Goal: Task Accomplishment & Management: Complete application form

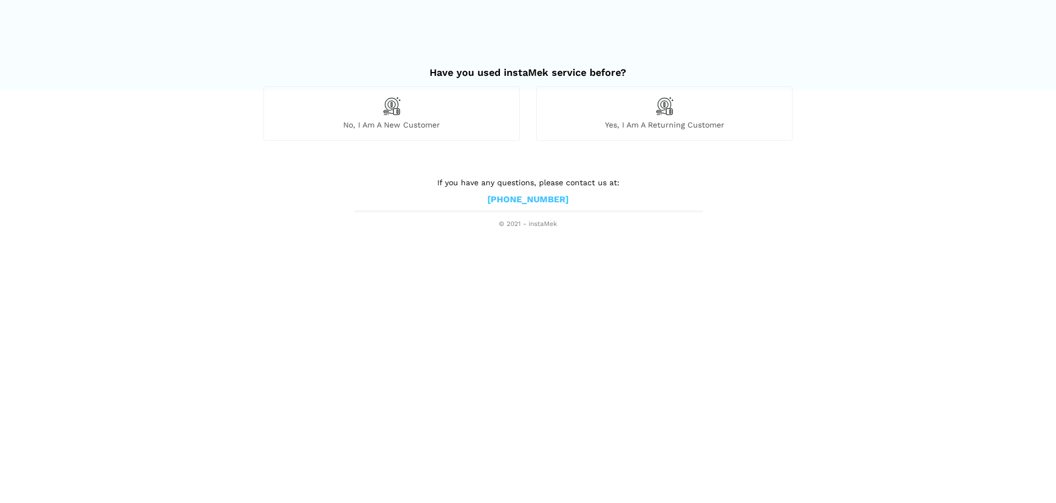
click at [429, 118] on div "No, I am a new customer" at bounding box center [391, 113] width 256 height 54
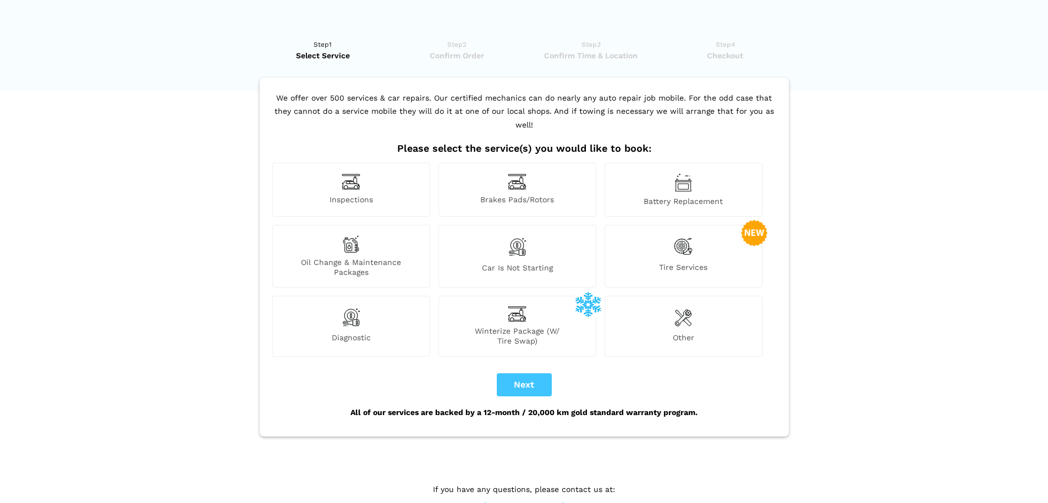
click at [328, 52] on span "Select Service" at bounding box center [323, 55] width 127 height 11
click at [379, 180] on div "Inspections" at bounding box center [351, 190] width 158 height 54
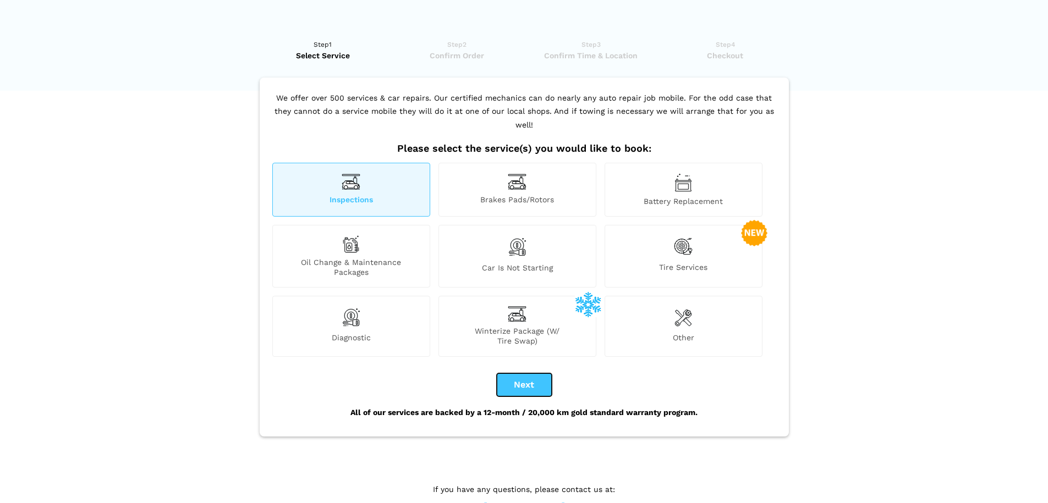
click at [517, 373] on button "Next" at bounding box center [524, 384] width 55 height 23
checkbox input "true"
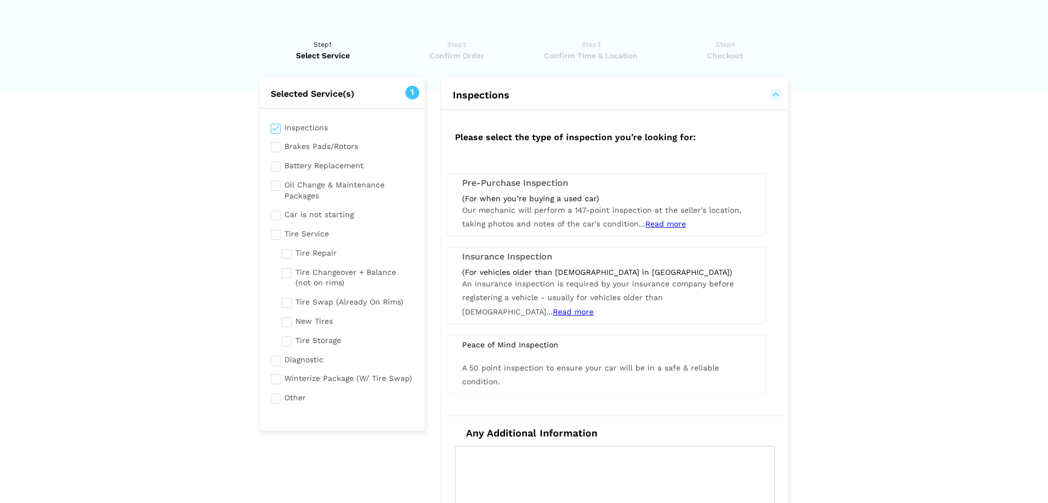
click at [664, 224] on span "Read more" at bounding box center [665, 223] width 41 height 9
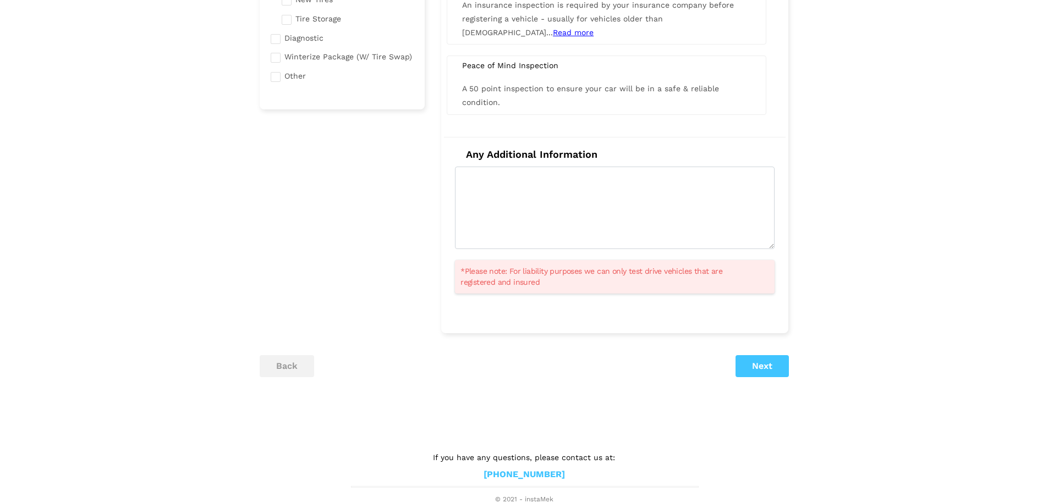
scroll to position [323, 0]
click at [767, 357] on button "Next" at bounding box center [761, 365] width 53 height 22
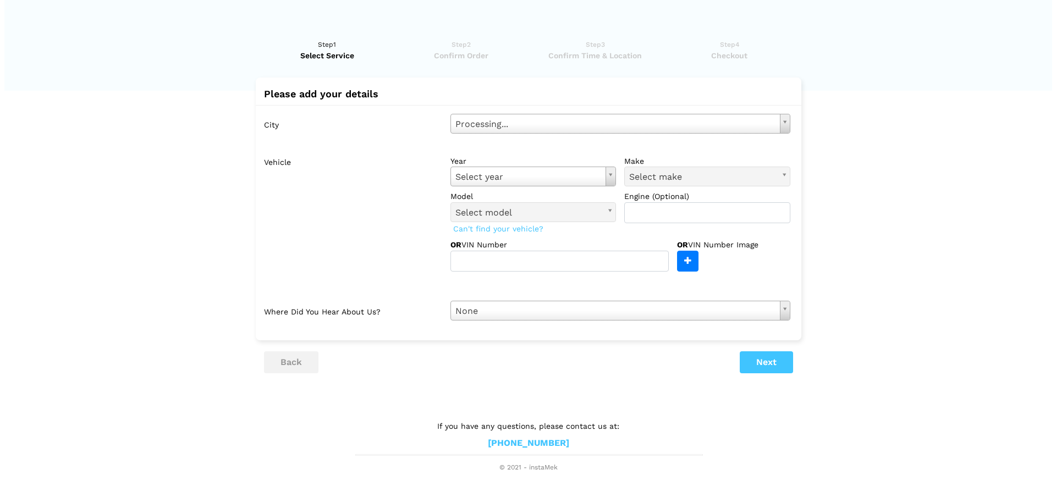
scroll to position [0, 0]
click at [737, 144] on div "City Select city Select city [GEOGRAPHIC_DATA] - [GEOGRAPHIC_DATA] [GEOGRAPHIC_…" at bounding box center [528, 217] width 546 height 224
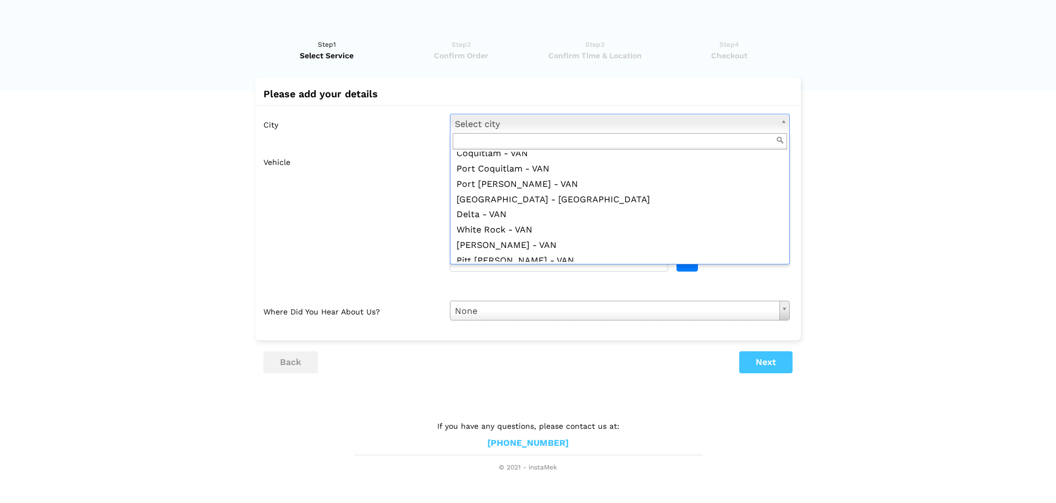
scroll to position [110, 0]
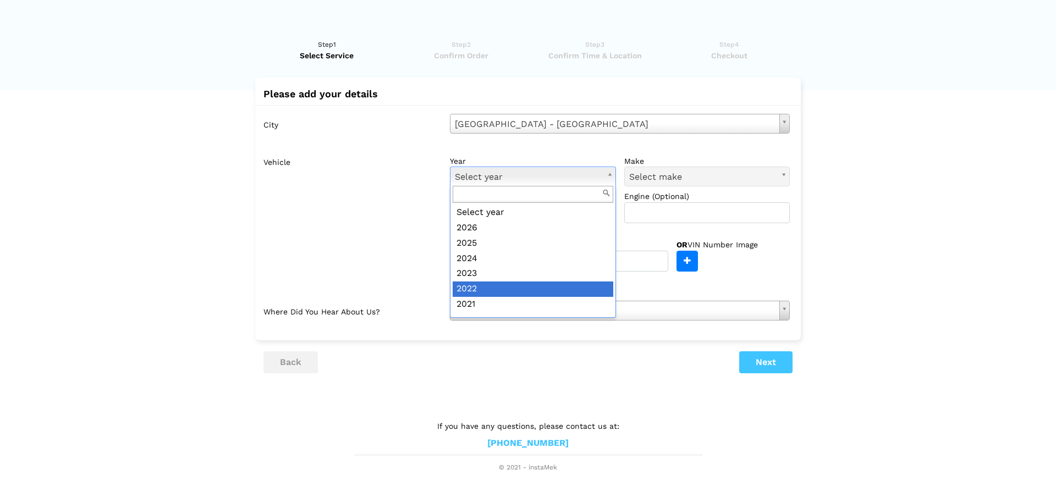
drag, startPoint x: 552, startPoint y: 284, endPoint x: 566, endPoint y: 275, distance: 17.5
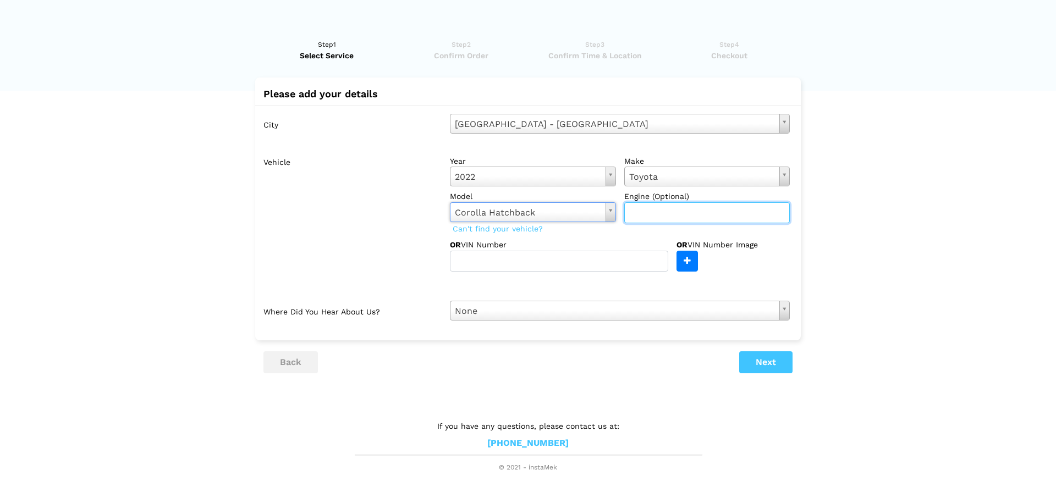
click at [664, 220] on input "text" at bounding box center [707, 212] width 166 height 21
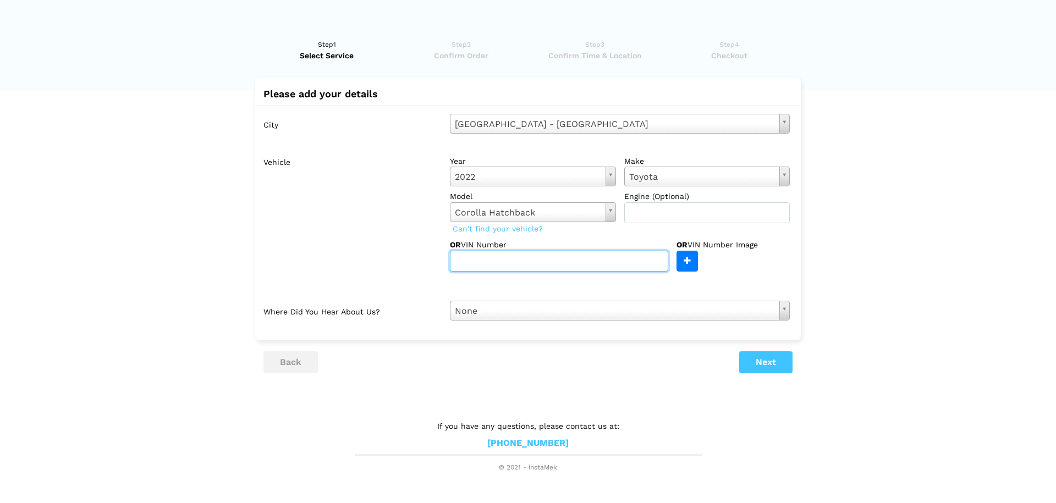
click at [557, 266] on input "text" at bounding box center [559, 261] width 218 height 21
click at [542, 270] on input "text" at bounding box center [559, 261] width 218 height 21
click at [472, 261] on input "[US_VEHICLE_IDENTIFICATION_NUMBER]" at bounding box center [559, 261] width 218 height 21
click at [488, 261] on input "[US_VEHICLE_IDENTIFICATION_NUMBER]" at bounding box center [559, 261] width 218 height 21
click at [509, 261] on input "[US_VEHICLE_IDENTIFICATION_NUMBER]" at bounding box center [559, 261] width 218 height 21
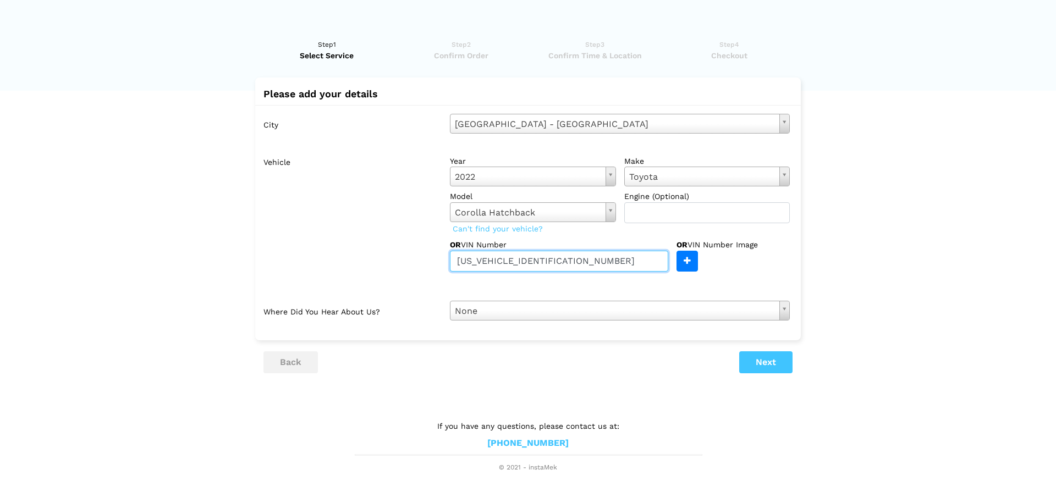
click at [524, 258] on input "[US_VEHICLE_IDENTIFICATION_NUMBER]" at bounding box center [559, 261] width 218 height 21
click at [532, 261] on input "[US_VEHICLE_IDENTIFICATION_NUMBER]" at bounding box center [559, 261] width 218 height 21
click at [543, 262] on input "[US_VEHICLE_IDENTIFICATION_NUMBER]" at bounding box center [559, 261] width 218 height 21
type input "[US_VEHICLE_IDENTIFICATION_NUMBER]"
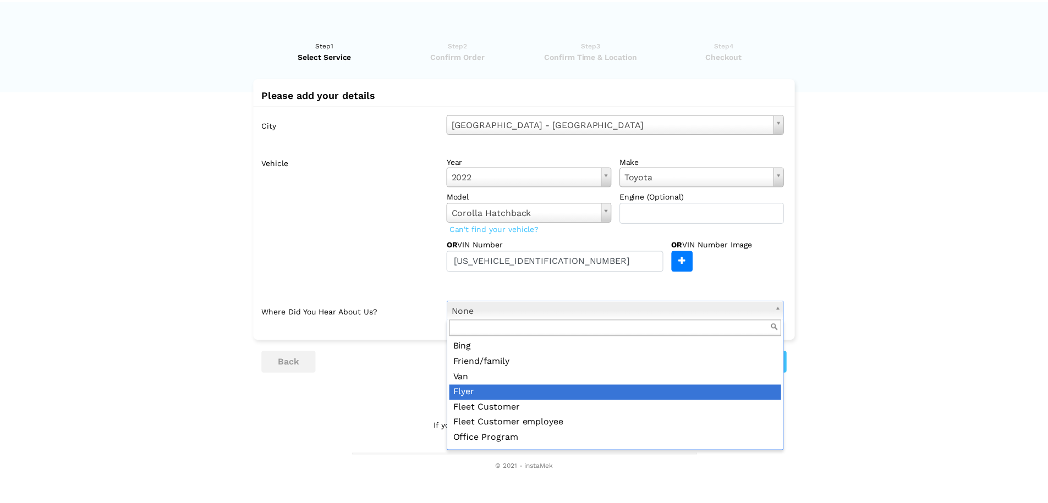
scroll to position [0, 0]
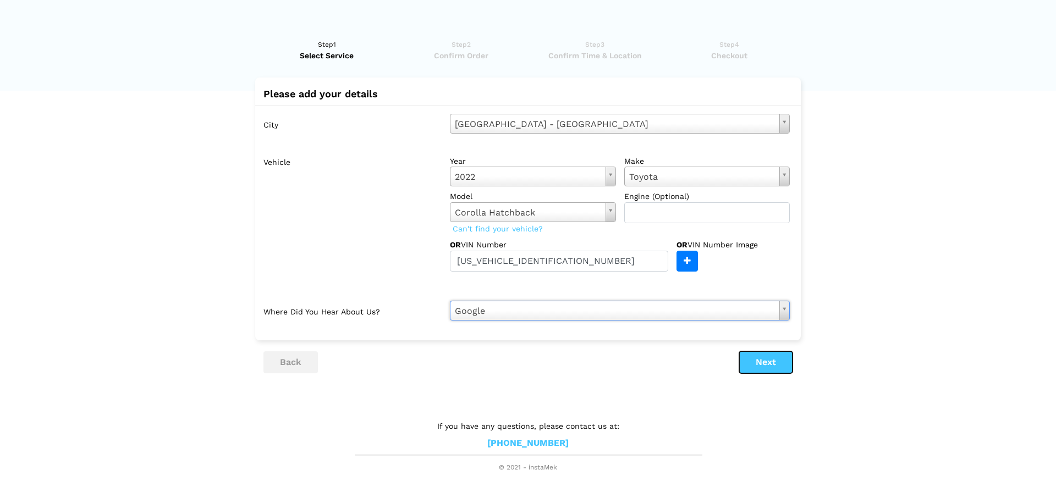
click at [752, 366] on button "Next" at bounding box center [765, 362] width 53 height 22
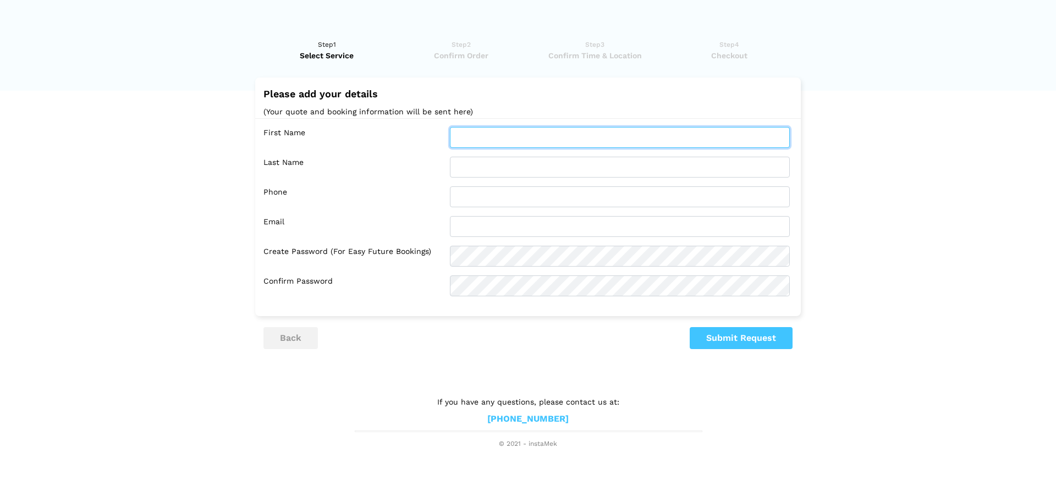
click at [500, 132] on input "text" at bounding box center [620, 137] width 340 height 21
type input "b"
type input "[PERSON_NAME]"
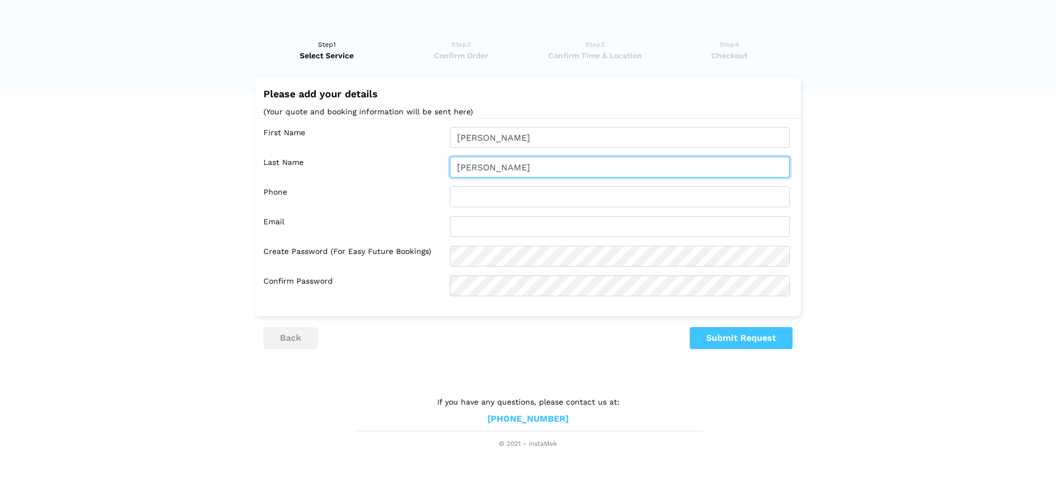
type input "[PERSON_NAME]"
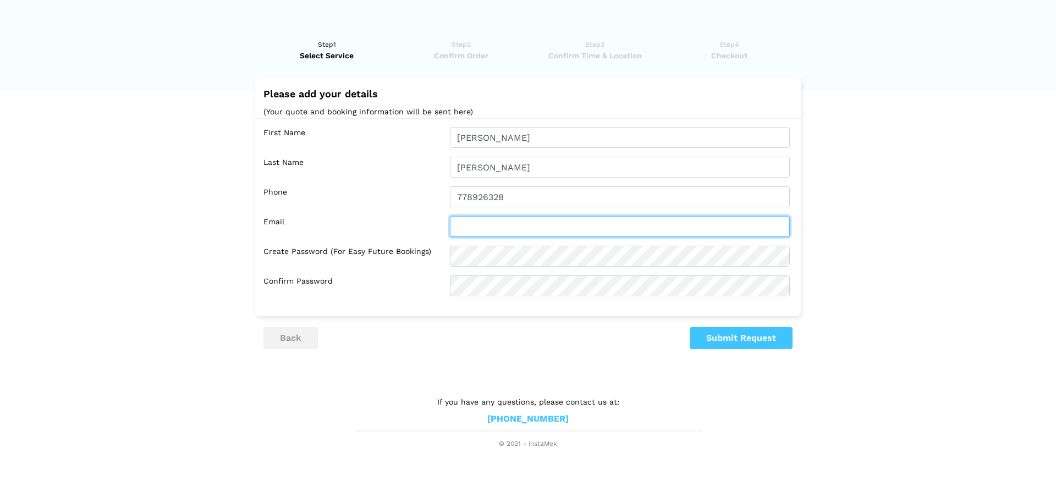
click at [558, 224] on input "text" at bounding box center [620, 226] width 340 height 21
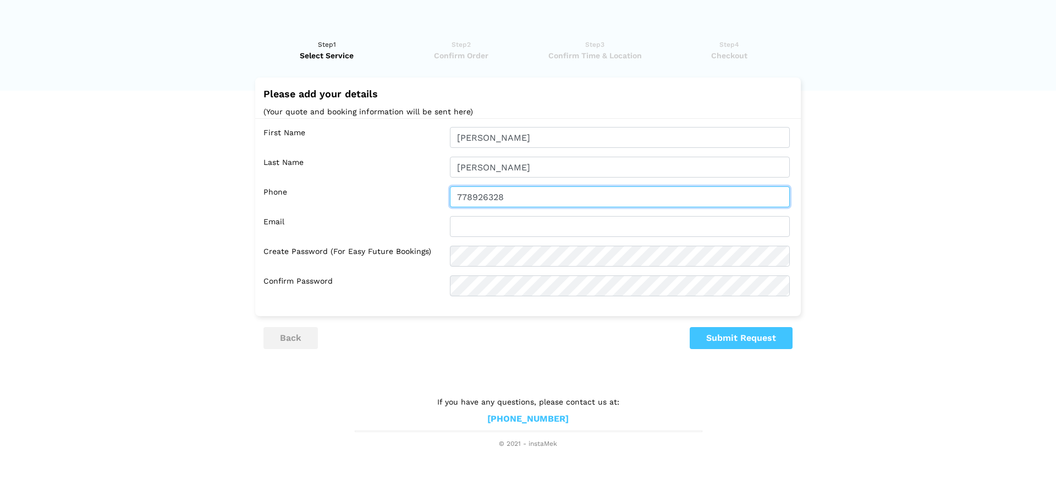
click at [523, 200] on input "778926328" at bounding box center [620, 196] width 340 height 21
type input "7789263208"
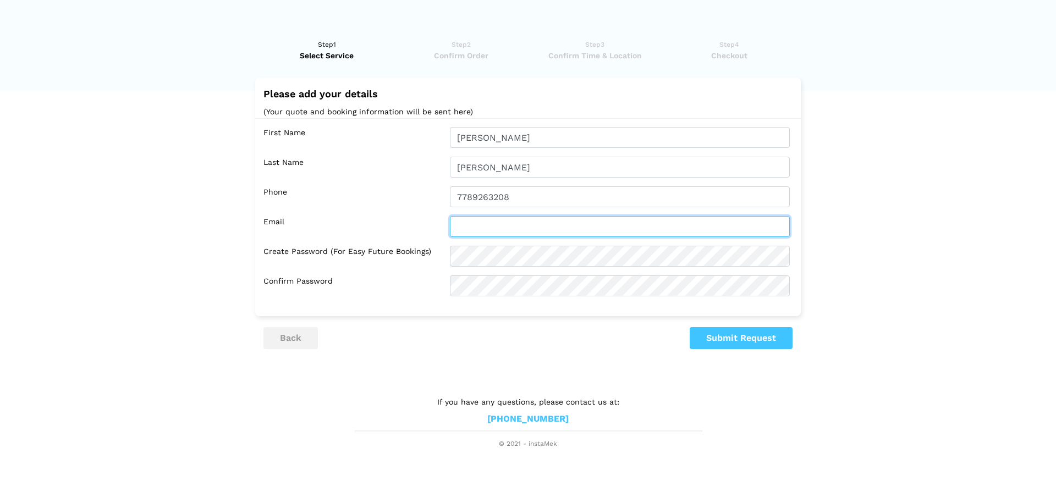
click at [502, 235] on input "text" at bounding box center [620, 226] width 340 height 21
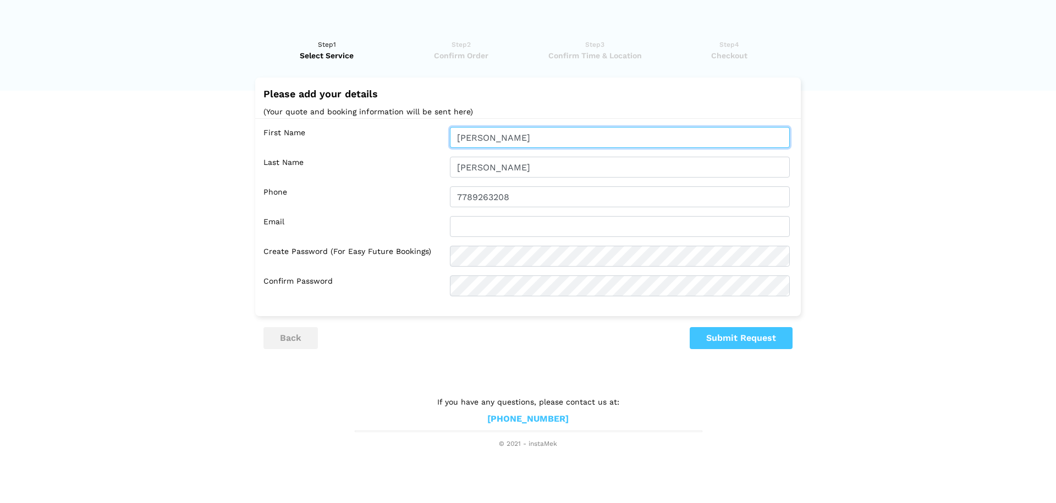
drag, startPoint x: 511, startPoint y: 132, endPoint x: 388, endPoint y: 133, distance: 123.2
click at [388, 133] on div "First Name [PERSON_NAME]" at bounding box center [530, 137] width 535 height 21
type input "Neyha"
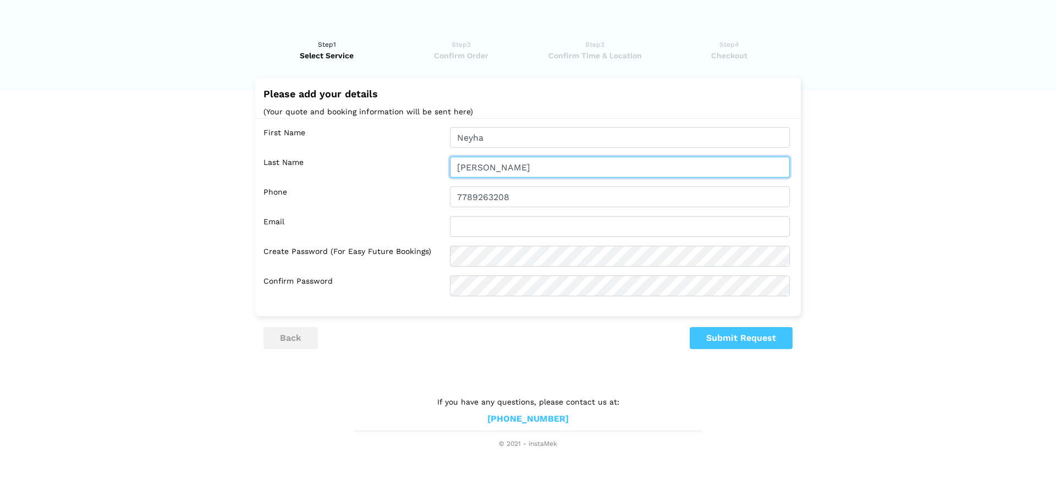
drag, startPoint x: 514, startPoint y: 169, endPoint x: 324, endPoint y: 150, distance: 190.7
click at [324, 150] on div "First Name [GEOGRAPHIC_DATA] Last Name [PERSON_NAME] Phone 7789263208 Email" at bounding box center [528, 211] width 546 height 187
type input "[PERSON_NAME]"
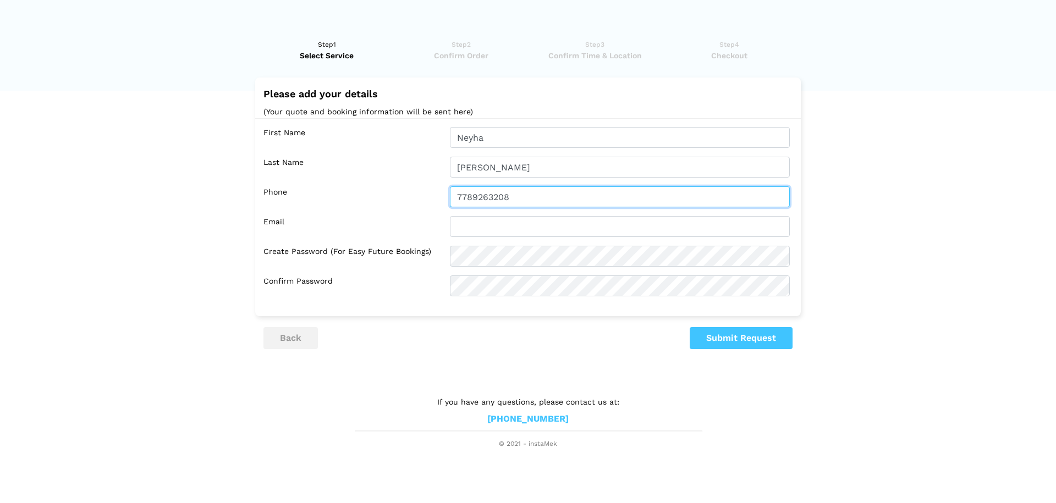
drag, startPoint x: 515, startPoint y: 194, endPoint x: 278, endPoint y: 182, distance: 237.3
click at [278, 182] on div "First Name [GEOGRAPHIC_DATA] Last Name [GEOGRAPHIC_DATA] Phone 7789263208 Email" at bounding box center [528, 211] width 546 height 187
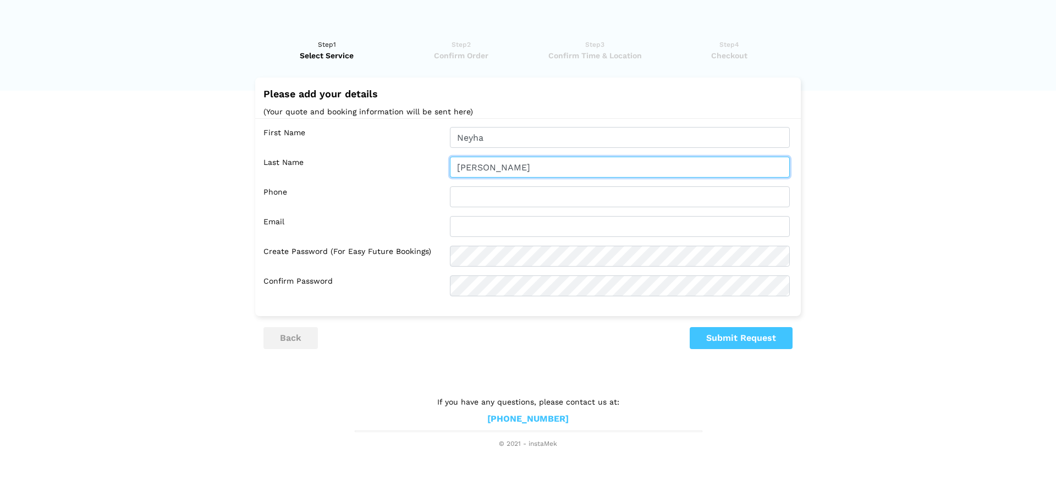
drag, startPoint x: 499, startPoint y: 166, endPoint x: 447, endPoint y: 168, distance: 52.9
click at [447, 168] on div "[PERSON_NAME]" at bounding box center [620, 167] width 356 height 21
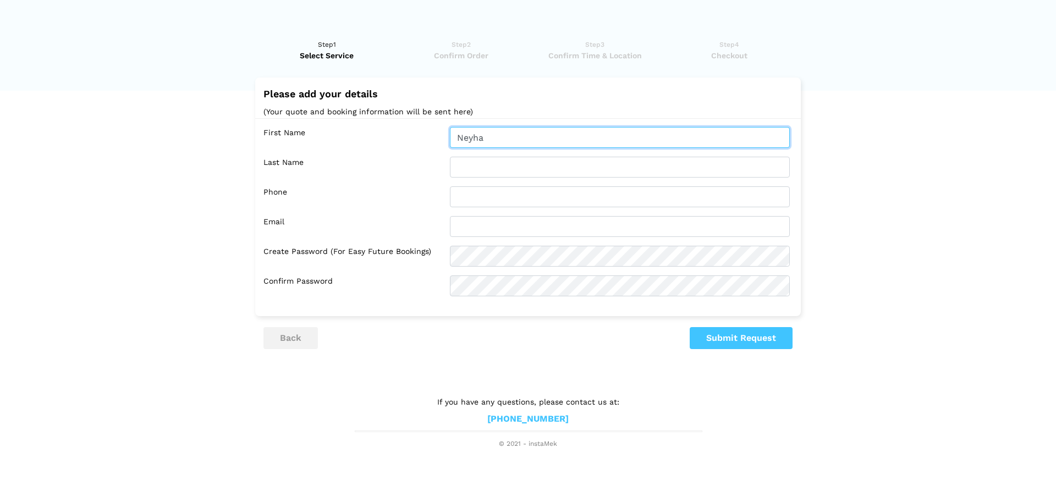
drag, startPoint x: 506, startPoint y: 137, endPoint x: 292, endPoint y: 115, distance: 215.1
click at [295, 115] on div "Please add your details (Your quote and booking information will be sent here) …" at bounding box center [528, 197] width 546 height 239
type input "[PERSON_NAME]"
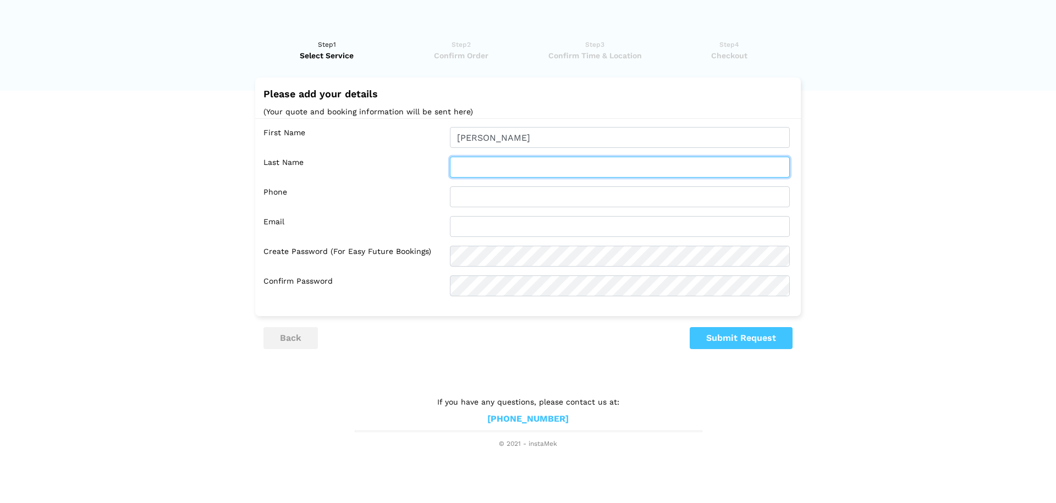
click at [502, 161] on input "text" at bounding box center [620, 167] width 340 height 21
type input "[PERSON_NAME]"
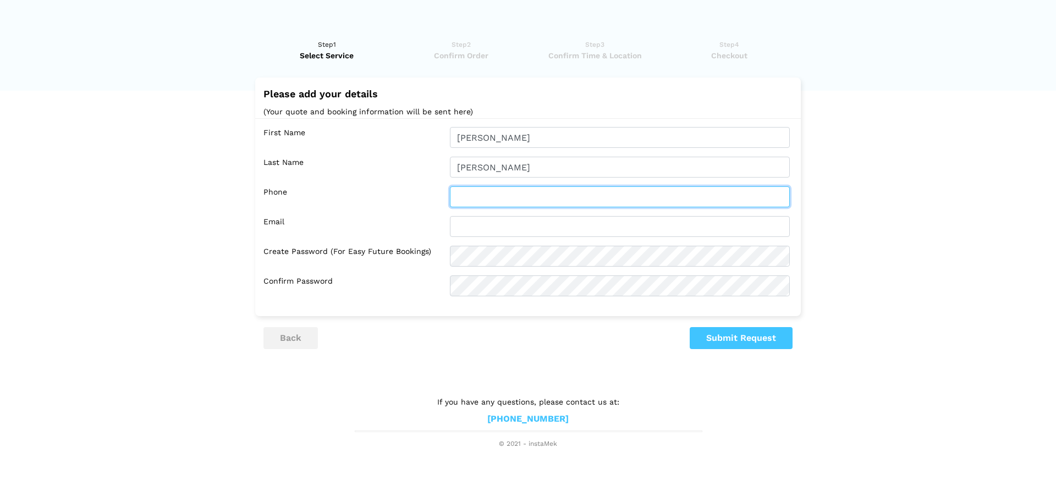
drag, startPoint x: 482, startPoint y: 202, endPoint x: 479, endPoint y: 197, distance: 5.7
click at [479, 197] on input "text" at bounding box center [620, 196] width 340 height 21
type input "7789263208"
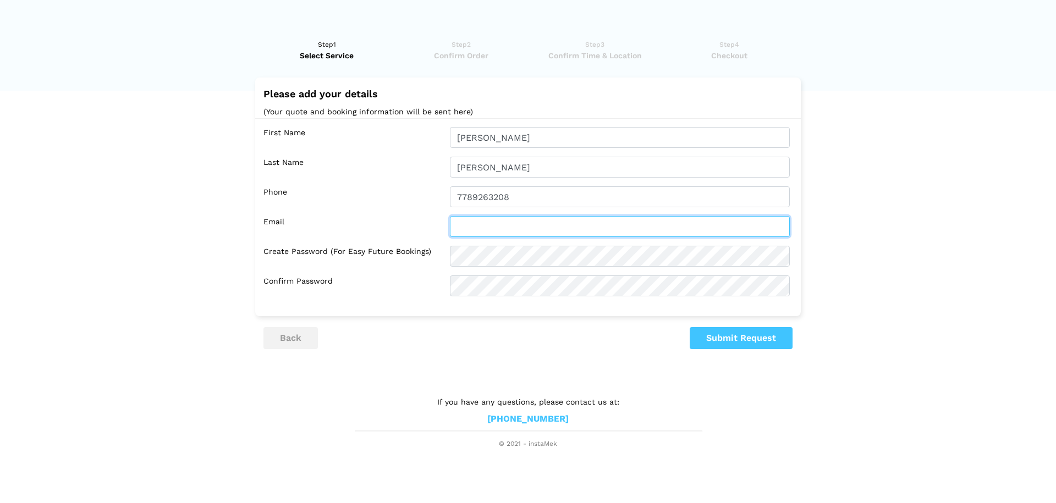
click at [646, 230] on input "text" at bounding box center [620, 226] width 340 height 21
type input "[EMAIL_ADDRESS][DOMAIN_NAME]"
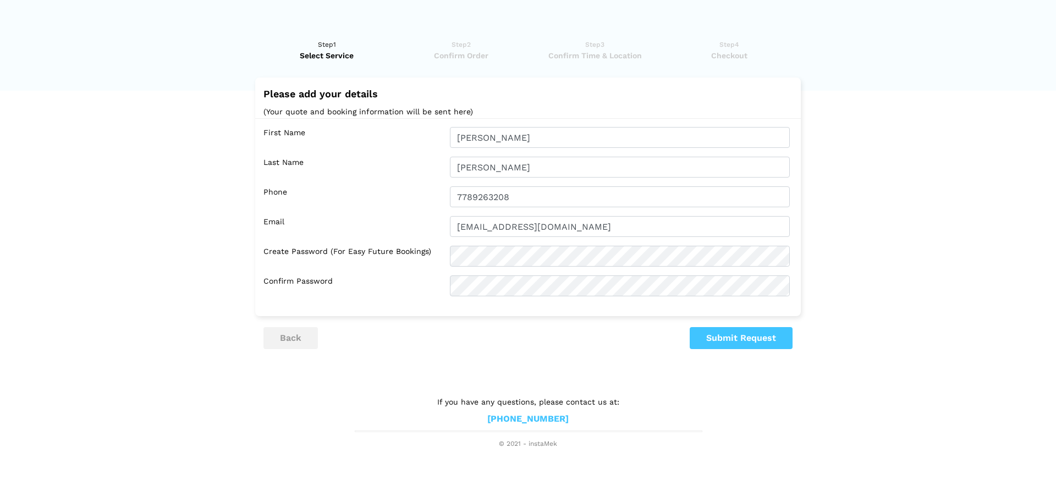
click at [603, 278] on div "First Name [PERSON_NAME] Last Name [PERSON_NAME] Phone 7789263208 Email [EMAIL_…" at bounding box center [528, 211] width 546 height 187
click at [720, 333] on button "Submit Request" at bounding box center [741, 338] width 103 height 22
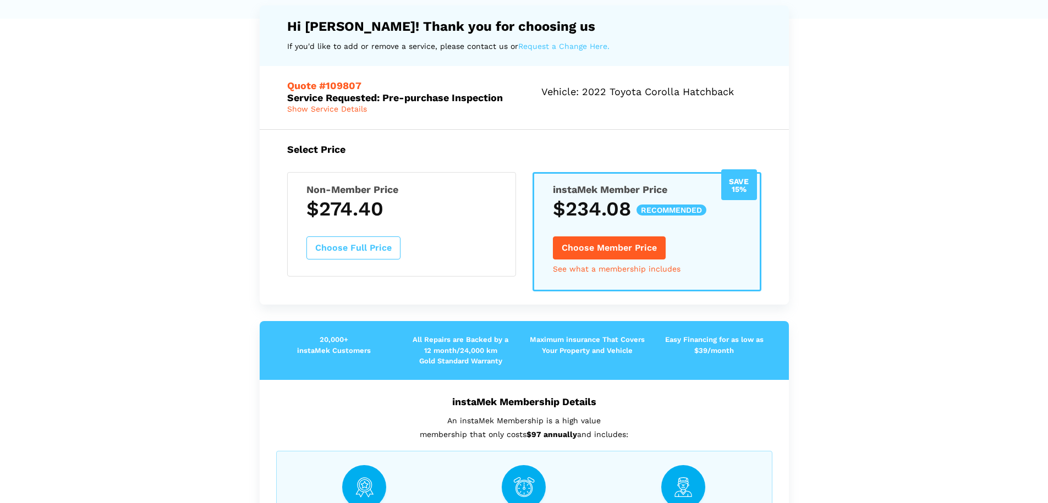
scroll to position [55, 0]
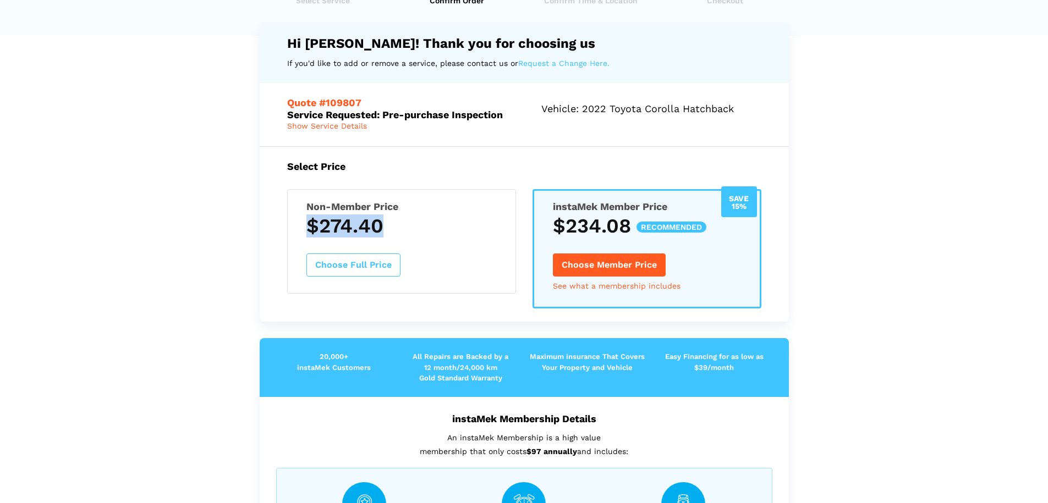
drag, startPoint x: 392, startPoint y: 228, endPoint x: 305, endPoint y: 230, distance: 87.4
click at [305, 230] on div "Non-Member Price $274.40 Choose Full Price" at bounding box center [401, 241] width 229 height 104
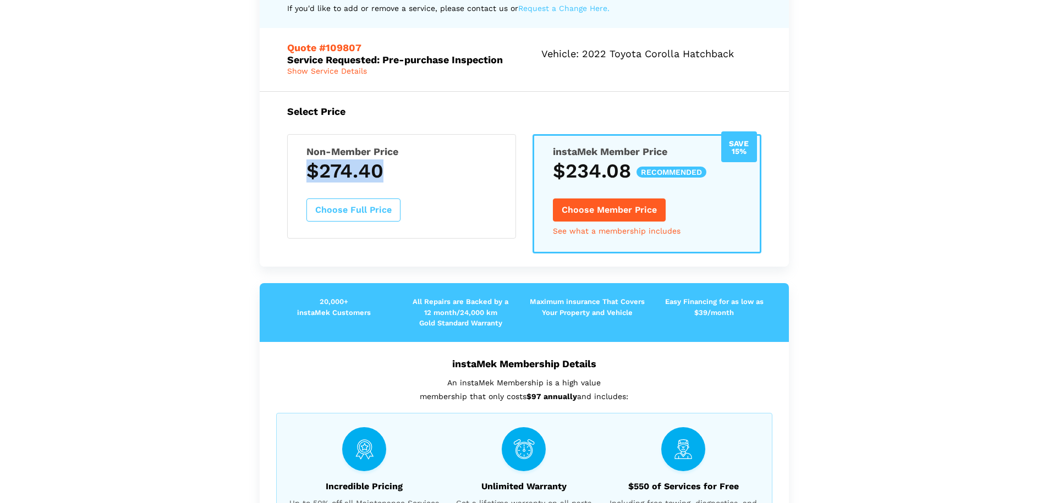
scroll to position [0, 0]
